Goal: Information Seeking & Learning: Learn about a topic

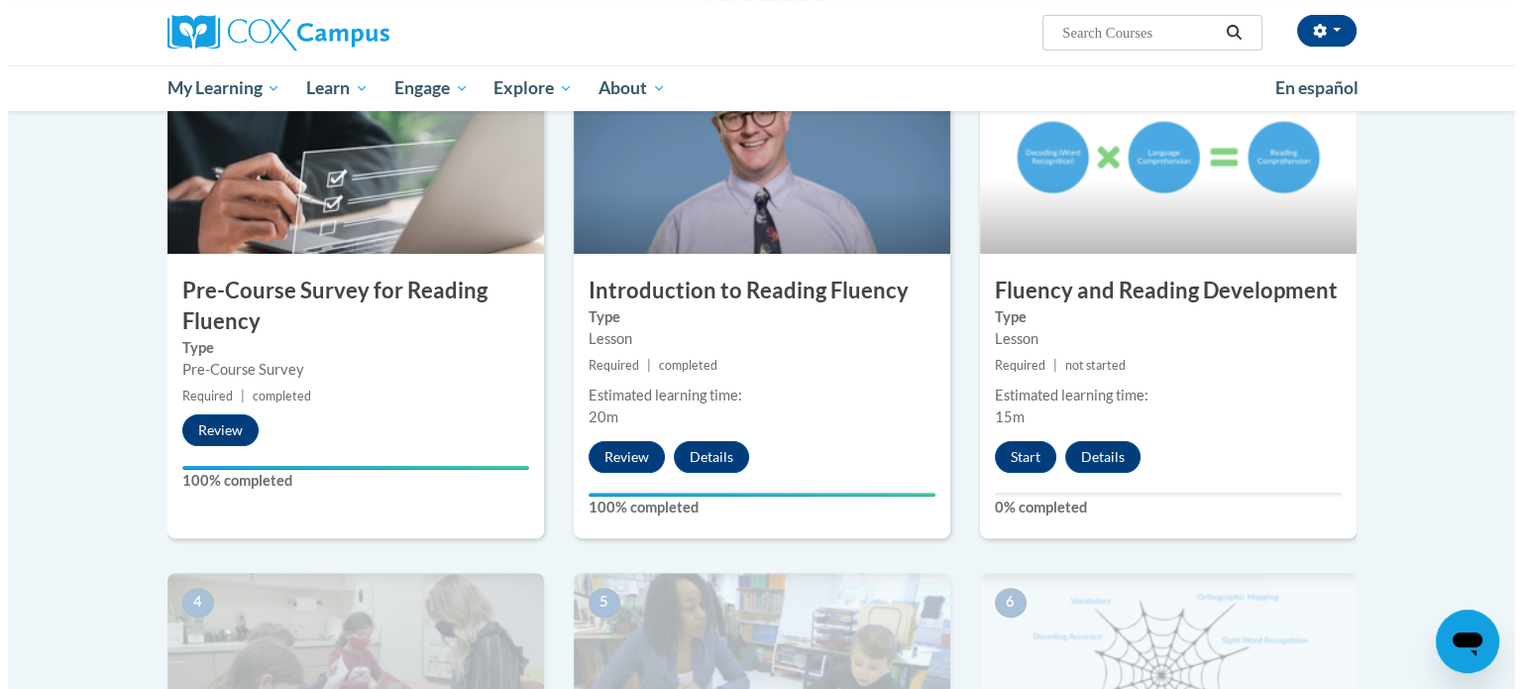
scroll to position [465, 0]
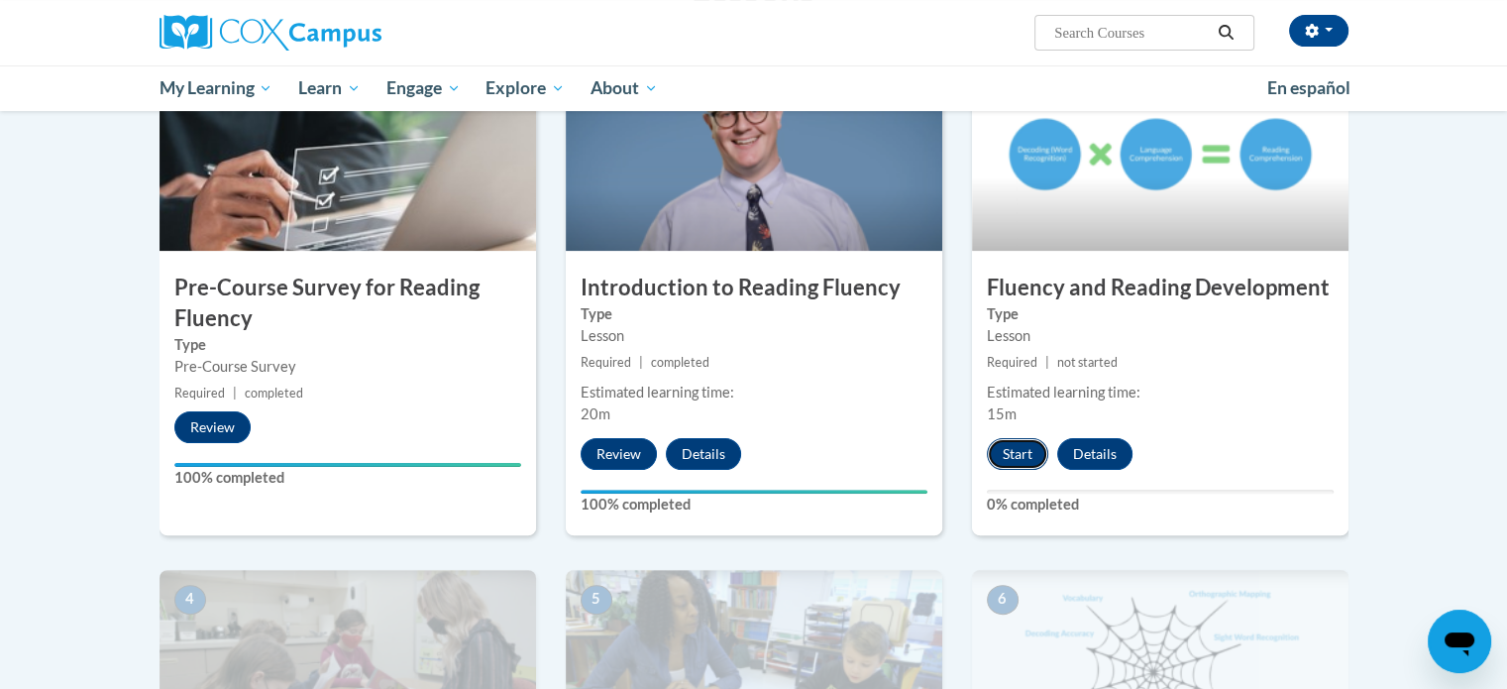
click at [1014, 447] on button "Start" at bounding box center [1017, 454] width 61 height 32
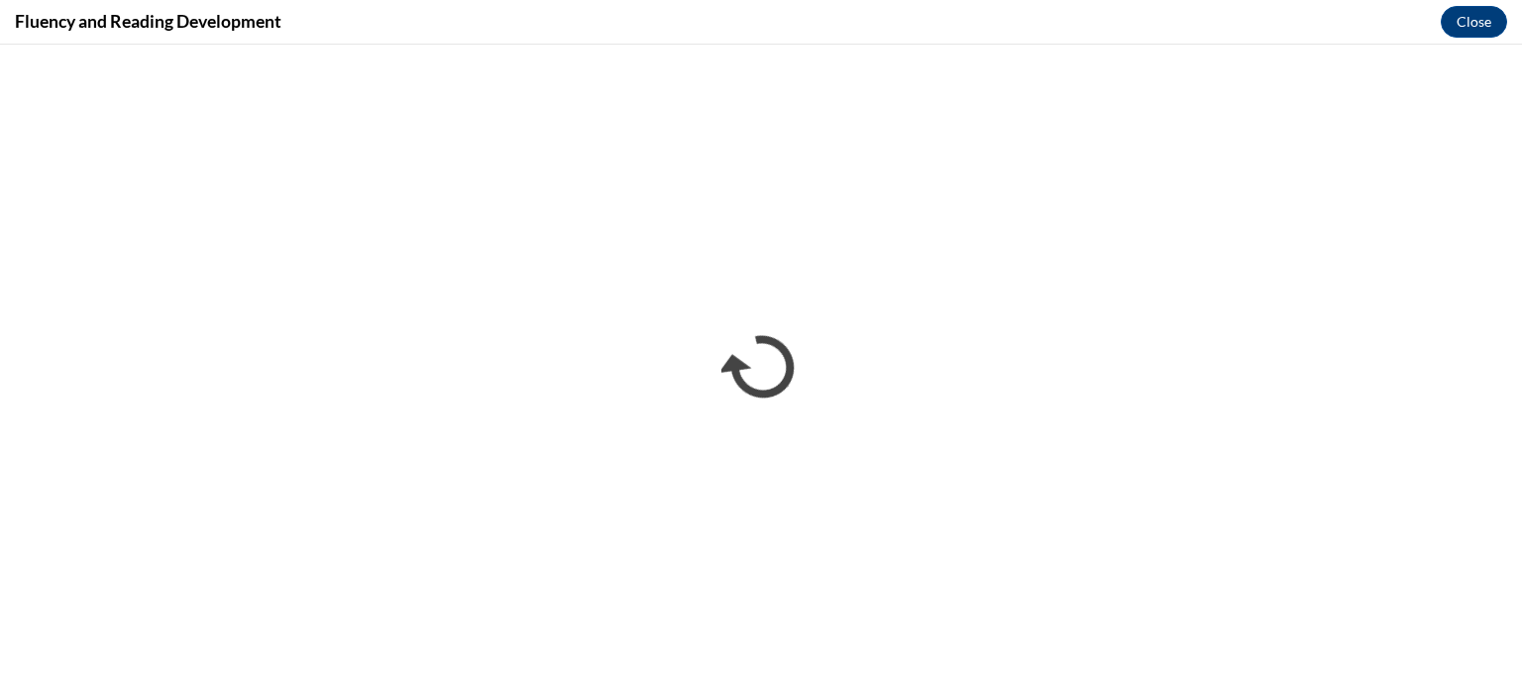
scroll to position [0, 0]
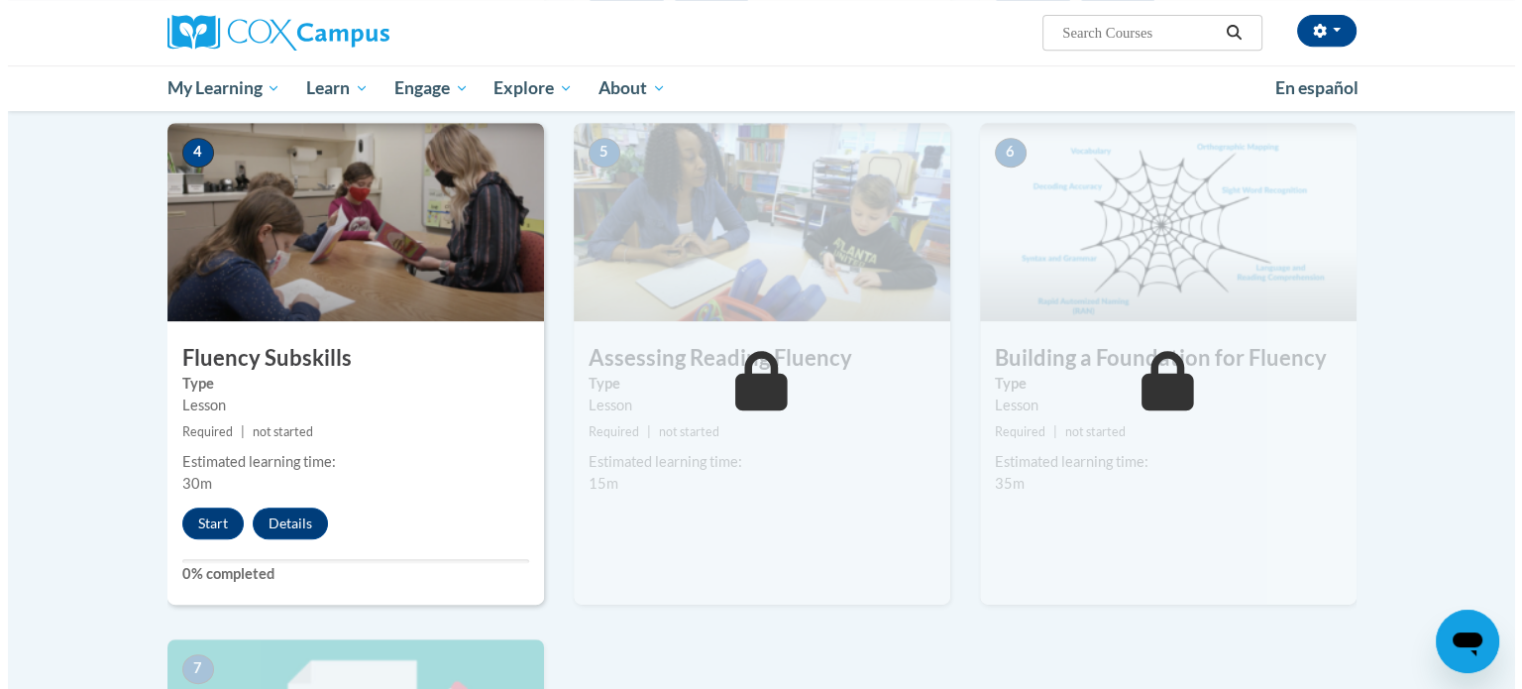
scroll to position [915, 0]
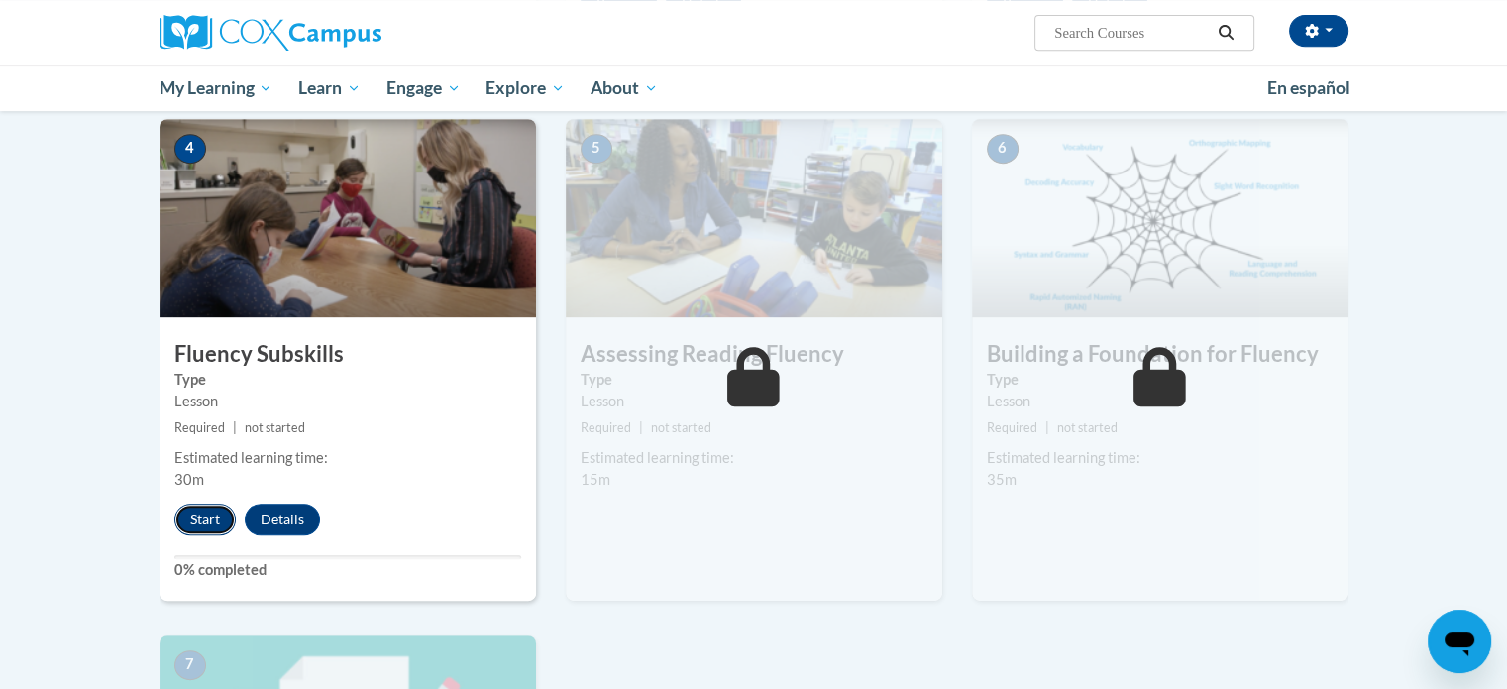
click at [194, 523] on button "Start" at bounding box center [204, 519] width 61 height 32
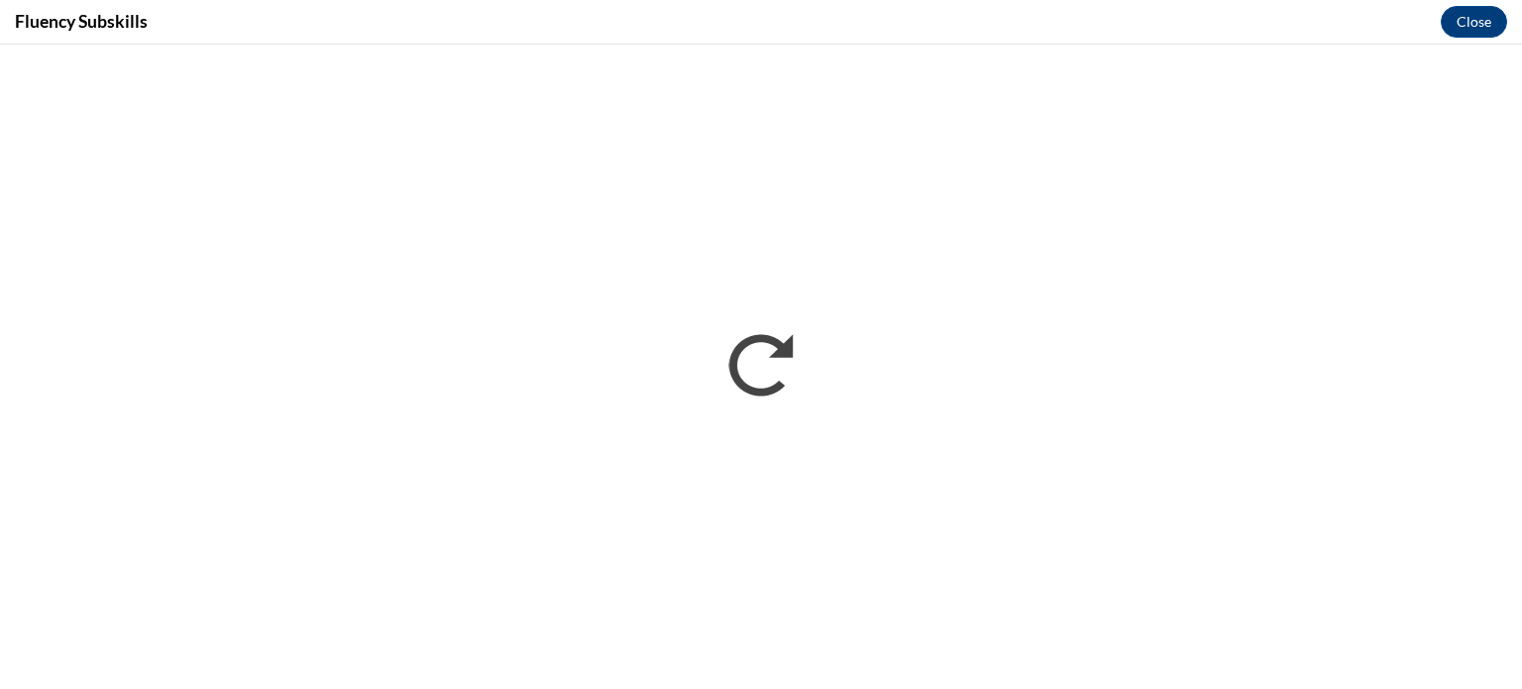
scroll to position [0, 0]
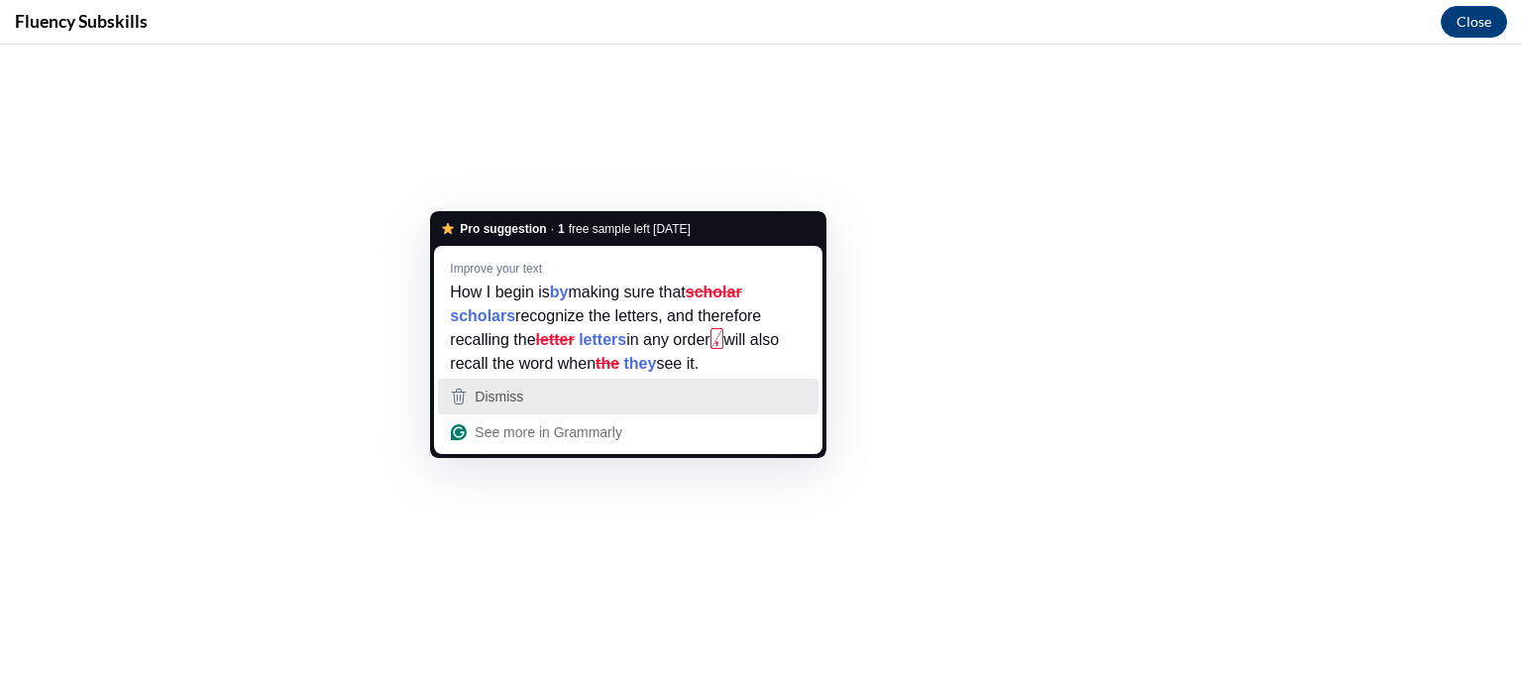
click at [740, 404] on div "Dismiss" at bounding box center [628, 396] width 363 height 30
